Goal: Transaction & Acquisition: Purchase product/service

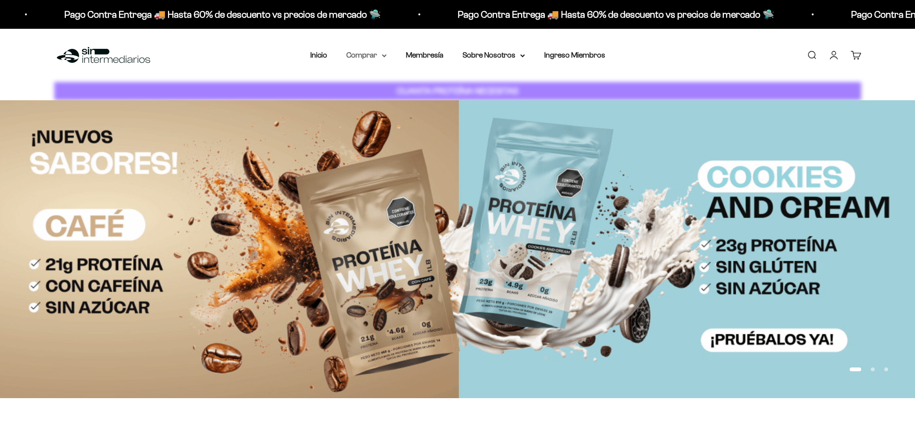
click at [358, 58] on summary "Comprar" at bounding box center [366, 55] width 40 height 12
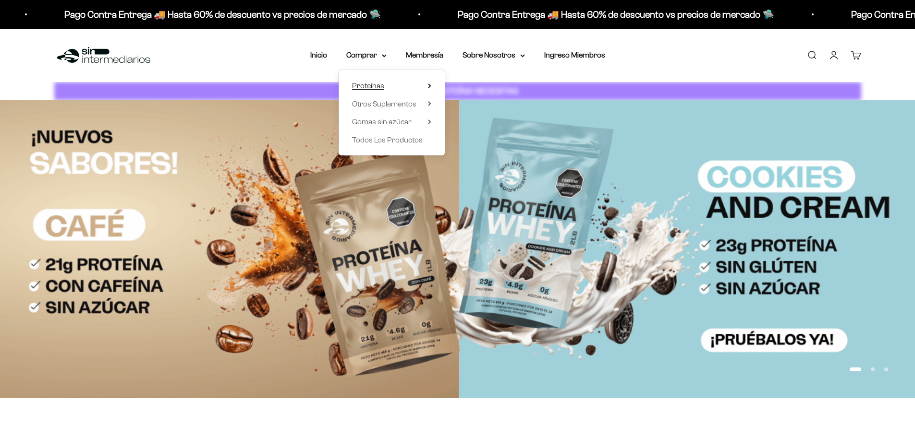
click at [374, 89] on span "Proteínas" at bounding box center [368, 86] width 32 height 8
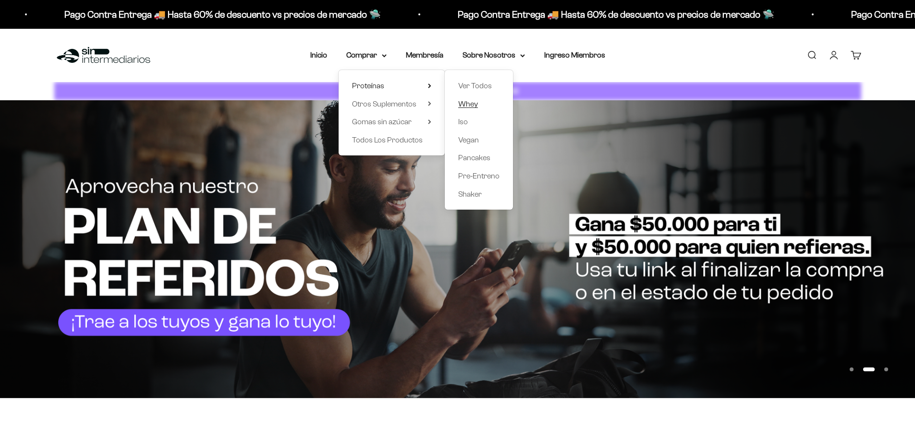
click at [460, 100] on span "Whey" at bounding box center [468, 104] width 20 height 8
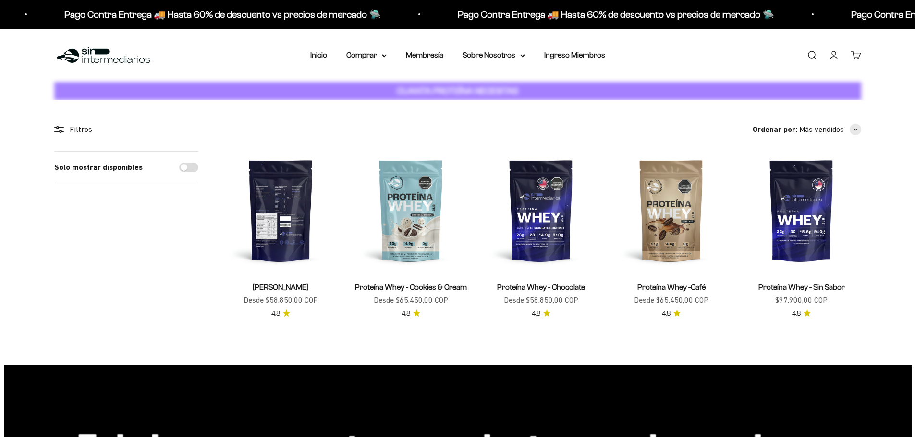
click at [293, 205] on img at bounding box center [280, 210] width 119 height 119
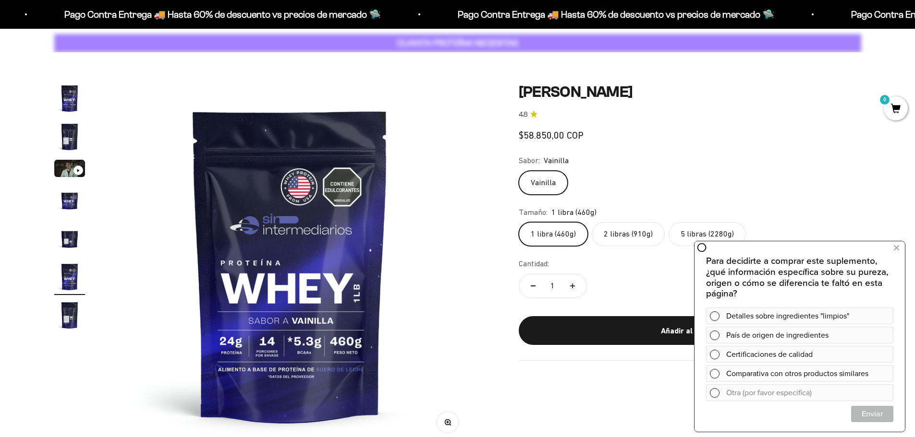
click at [612, 233] on label "2 libras (910g)" at bounding box center [627, 234] width 73 height 24
click at [518, 222] on input "2 libras (910g)" at bounding box center [518, 222] width 0 height 0
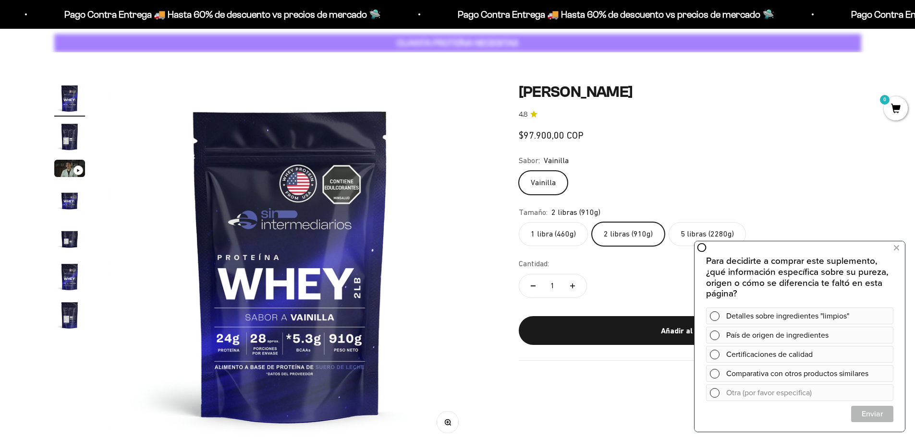
drag, startPoint x: 462, startPoint y: 217, endPoint x: 783, endPoint y: 177, distance: 323.6
click at [783, 177] on div "Vainilla" at bounding box center [689, 183] width 342 height 24
click at [893, 246] on icon at bounding box center [895, 248] width 5 height 12
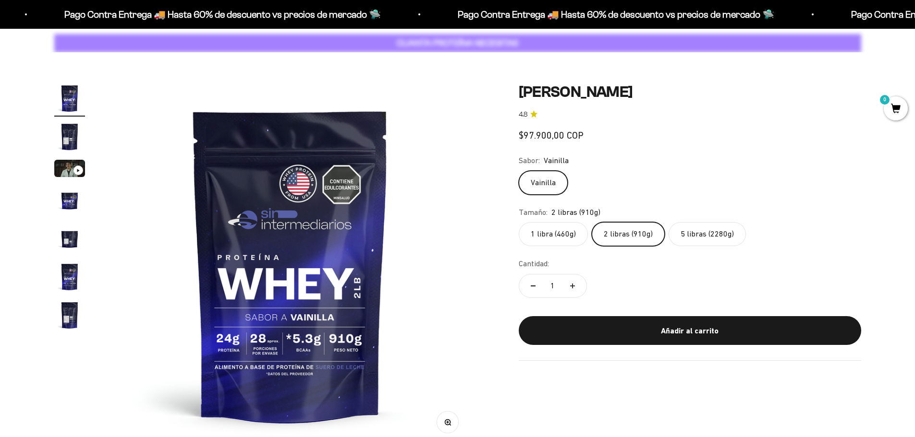
click at [572, 233] on label "1 libra (460g)" at bounding box center [552, 234] width 69 height 24
click at [518, 222] on input "1 libra (460g)" at bounding box center [518, 222] width 0 height 0
